Goal: Task Accomplishment & Management: Complete application form

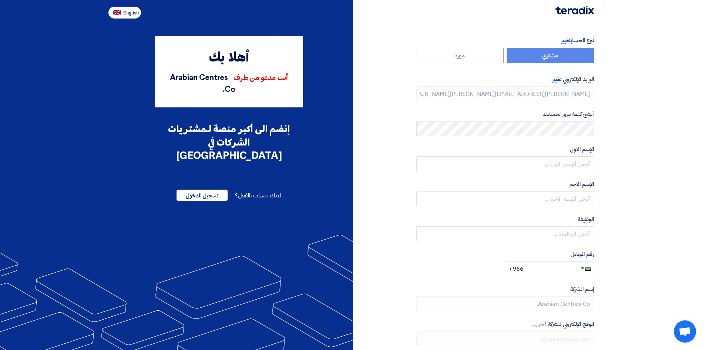
click at [127, 8] on button "English" at bounding box center [124, 13] width 33 height 12
type input "Register"
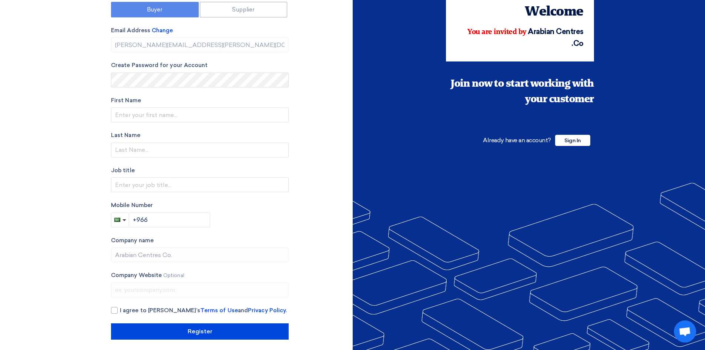
scroll to position [50, 0]
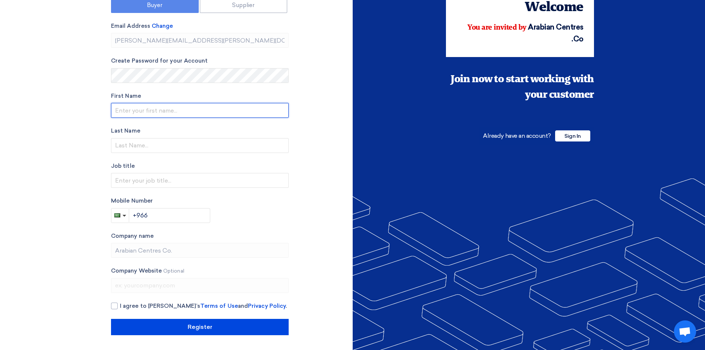
click at [162, 111] on input "text" at bounding box center [200, 110] width 178 height 15
type input "[PERSON_NAME]"
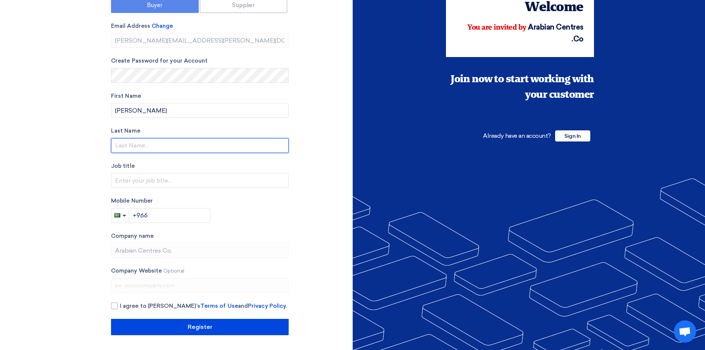
click at [146, 148] on input "text" at bounding box center [200, 145] width 178 height 15
type input "[PERSON_NAME]"
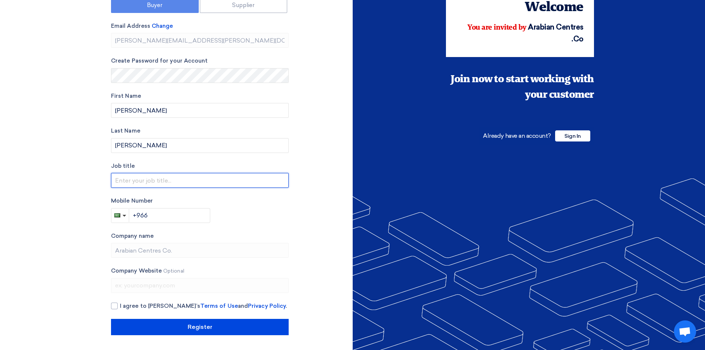
click at [159, 183] on input "text" at bounding box center [200, 180] width 178 height 15
type input "Asst. FM"
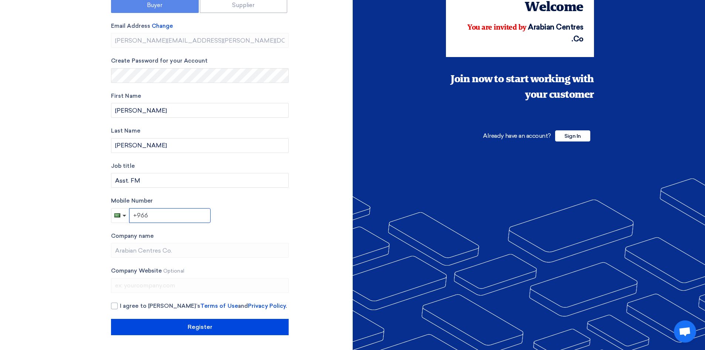
click at [168, 215] on input "+966" at bounding box center [169, 215] width 81 height 15
type input "[PHONE_NUMBER]"
click at [112, 307] on div at bounding box center [114, 305] width 7 height 7
click at [120, 307] on input "I agree to [PERSON_NAME]’s Terms of Use and Privacy Policy ." at bounding box center [209, 308] width 178 height 15
checkbox input "true"
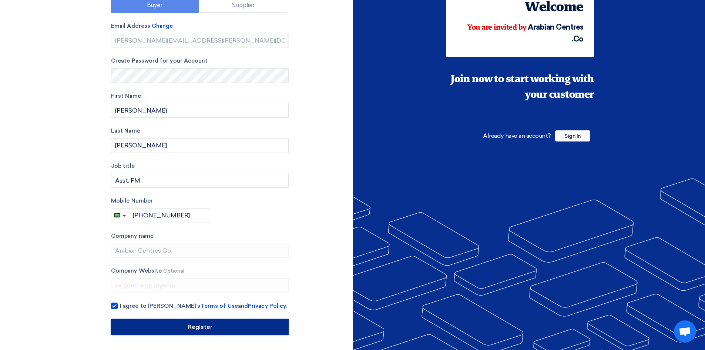
click at [199, 330] on input "Register" at bounding box center [200, 327] width 178 height 16
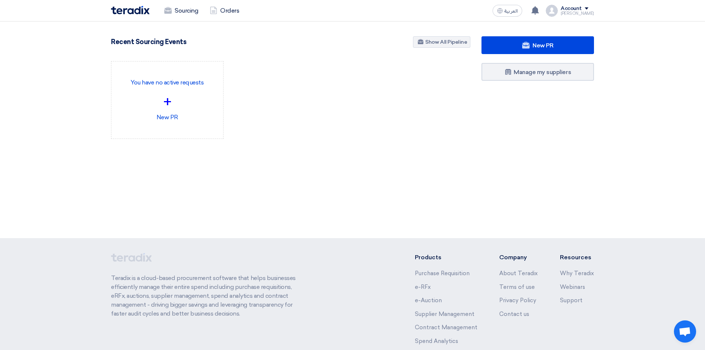
click at [574, 7] on div "Account" at bounding box center [570, 9] width 21 height 6
click at [546, 54] on link "Settings" at bounding box center [554, 58] width 65 height 9
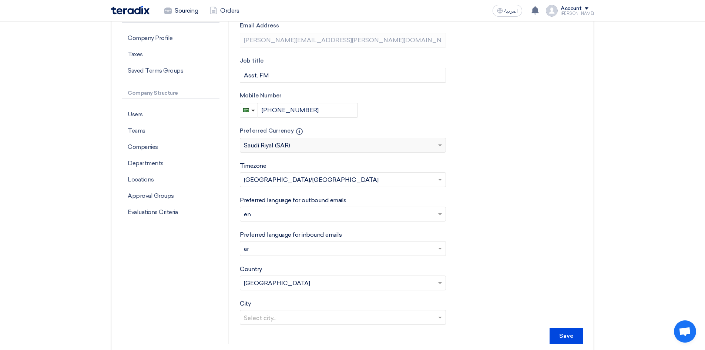
scroll to position [185, 0]
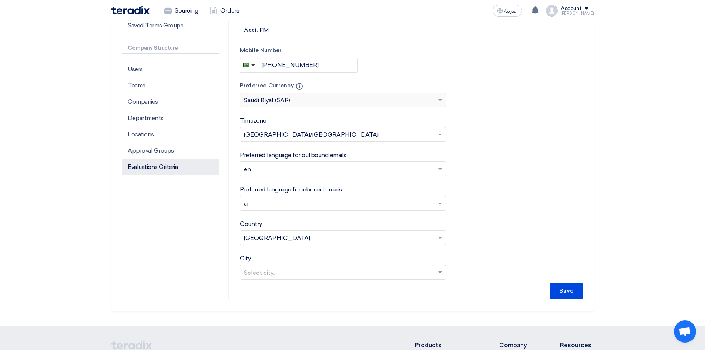
click at [149, 168] on p "Evaluations Criteria" at bounding box center [171, 167] width 98 height 16
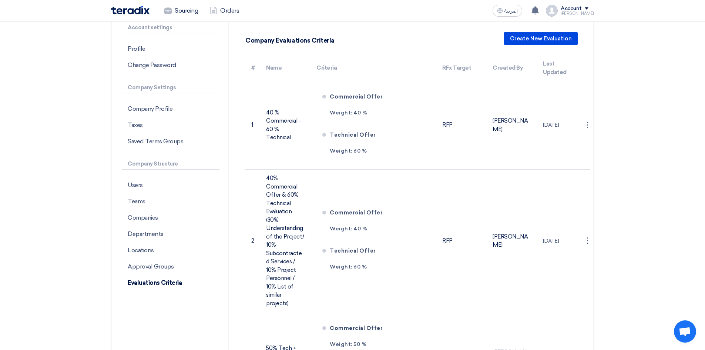
scroll to position [74, 0]
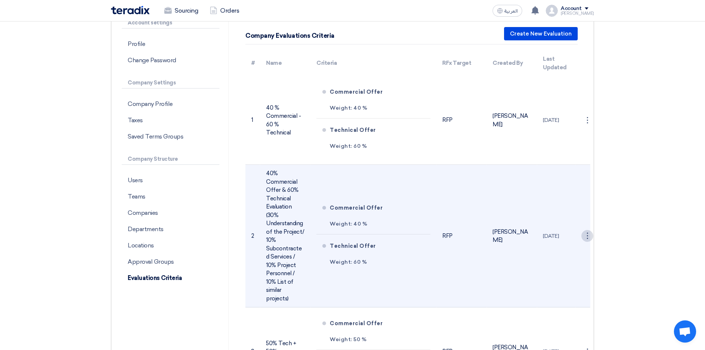
click at [589, 237] on div "⋮" at bounding box center [587, 236] width 12 height 12
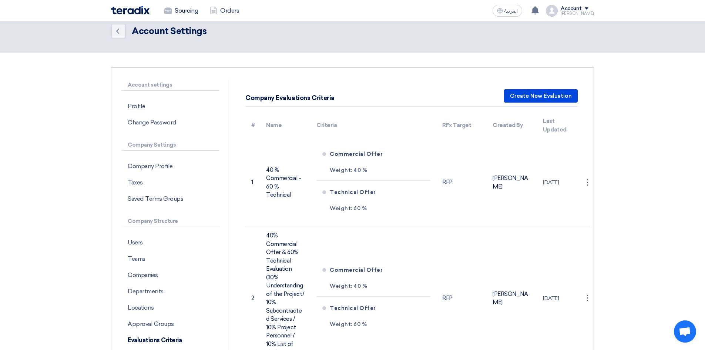
scroll to position [0, 0]
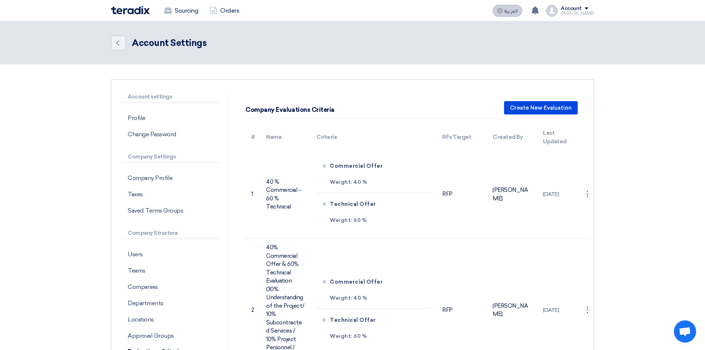
click at [512, 11] on span "العربية" at bounding box center [510, 11] width 13 height 5
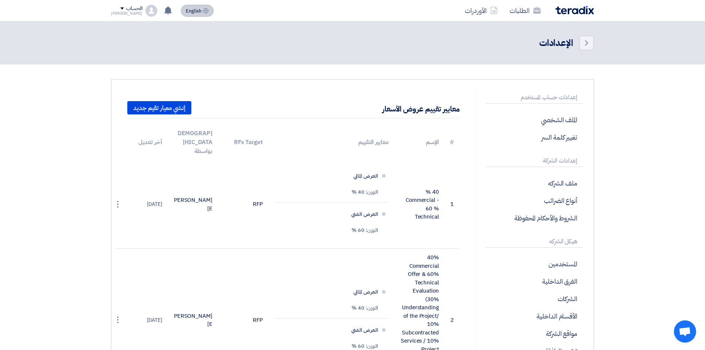
click at [183, 14] on button "English EN" at bounding box center [197, 11] width 33 height 12
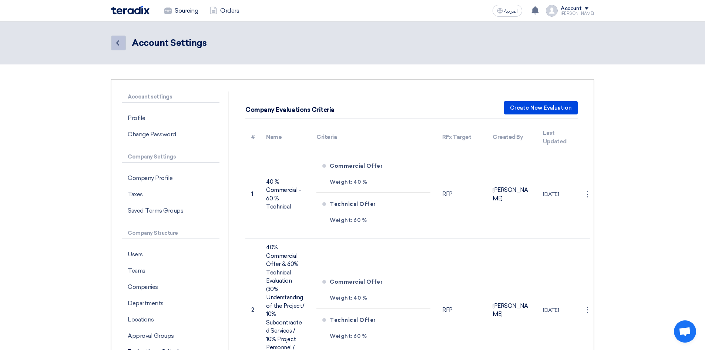
click at [118, 44] on use at bounding box center [117, 42] width 3 height 5
